Goal: Task Accomplishment & Management: Use online tool/utility

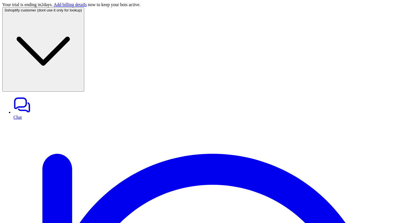
scroll to position [24, 0]
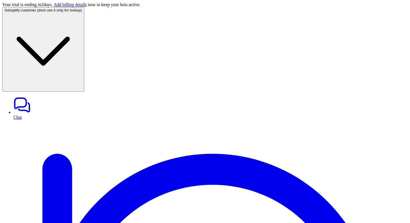
paste input "text"
type input "**********"
paste input "text"
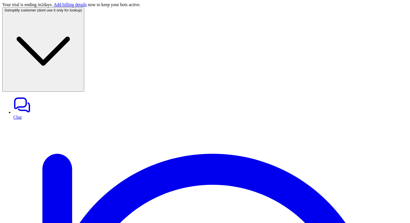
type input "**********"
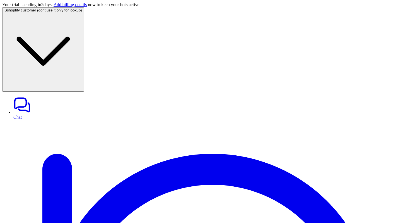
paste div
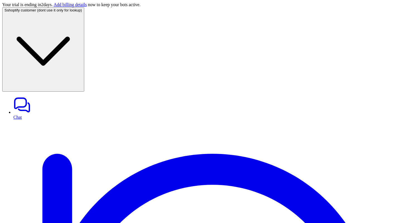
scroll to position [102, 0]
drag, startPoint x: 305, startPoint y: 121, endPoint x: 375, endPoint y: 167, distance: 83.6
copy span "Your order #315107DSF for [EMAIL_ADDRESS][PERSON_NAME][DOMAIN_NAME] has been pr…"
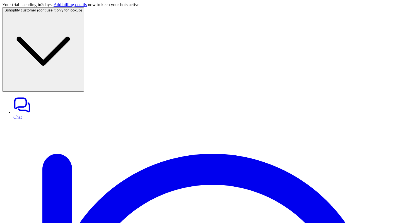
copy div "#315107DSF - [EMAIL_ADDRESS][PERSON_NAME][DOMAIN_NAME] S"
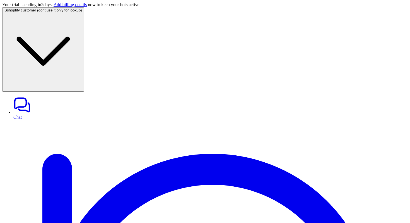
scroll to position [182, 0]
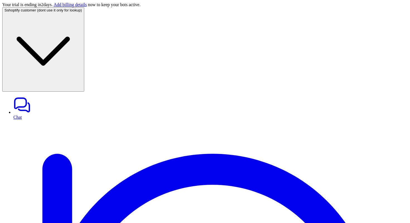
copy div "#315107DSF - [EMAIL_ADDRESS][PERSON_NAME][DOMAIN_NAME] S"
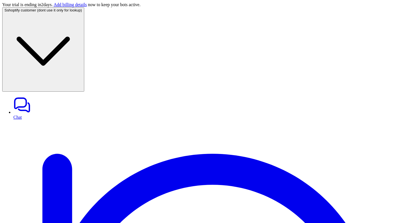
copy div "#315107DSF - [EMAIL_ADDRESS][PERSON_NAME][DOMAIN_NAME] S"
click at [37, 96] on link "Chat" at bounding box center [210, 107] width 395 height 23
type textarea "**********"
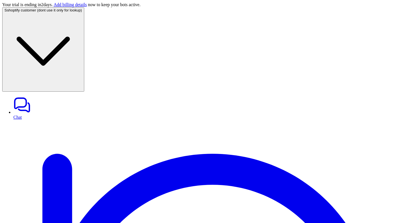
paste div
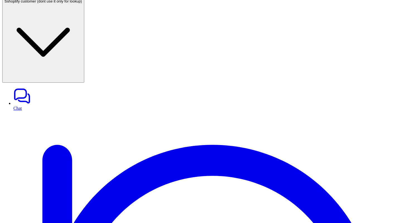
drag, startPoint x: 261, startPoint y: 27, endPoint x: 275, endPoint y: 27, distance: 14.0
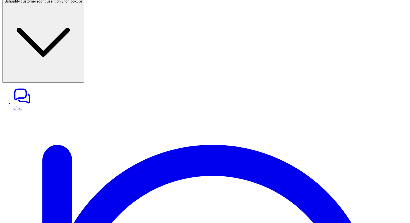
paste div
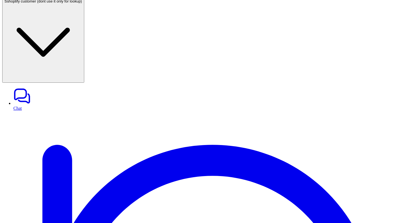
copy div "#315107DSF - [EMAIL_ADDRESS][PERSON_NAME][DOMAIN_NAME] S"
drag, startPoint x: 286, startPoint y: 111, endPoint x: 270, endPoint y: 115, distance: 16.6
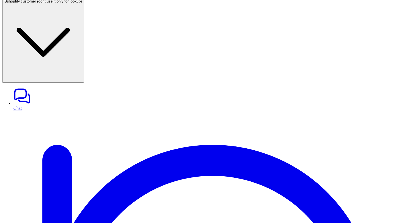
drag, startPoint x: 259, startPoint y: 112, endPoint x: 282, endPoint y: 112, distance: 22.9
copy p "#315107DSF"
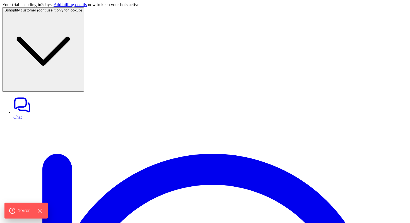
type textarea "**********"
paste div
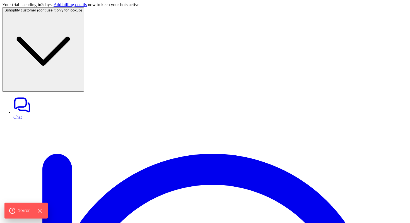
click at [31, 96] on link "Chat" at bounding box center [210, 107] width 395 height 23
paste div
drag, startPoint x: 191, startPoint y: 127, endPoint x: 257, endPoint y: 127, distance: 65.6
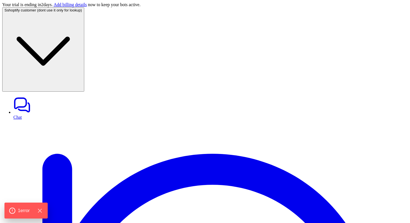
scroll to position [9, 0]
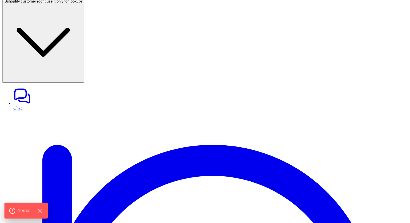
paste div
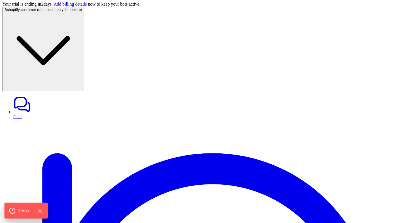
scroll to position [0, 0]
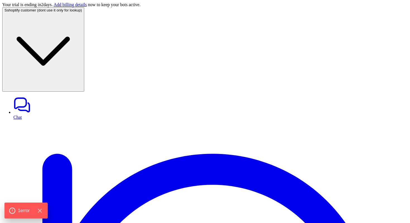
click at [35, 96] on link "Chat" at bounding box center [210, 107] width 395 height 23
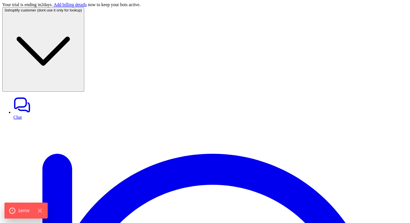
paste div
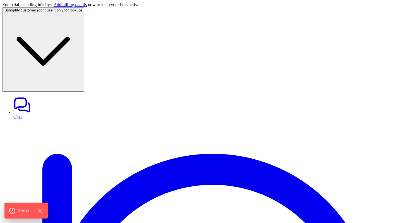
click at [34, 96] on link "Chat" at bounding box center [210, 107] width 395 height 23
paste div
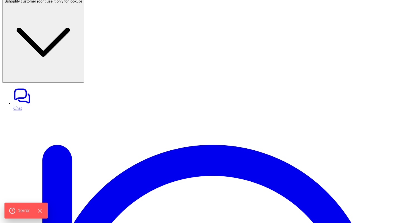
paste div
drag, startPoint x: 174, startPoint y: 191, endPoint x: 125, endPoint y: 187, distance: 48.5
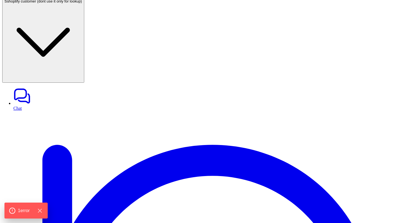
copy div "#315107DSF - [EMAIL_ADDRESS][PERSON_NAME][DOMAIN_NAME] S"
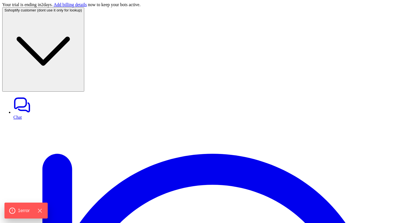
type textarea "**********"
paste div
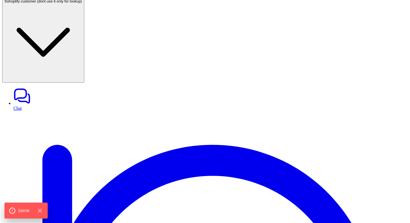
paste div
